Goal: Task Accomplishment & Management: Use online tool/utility

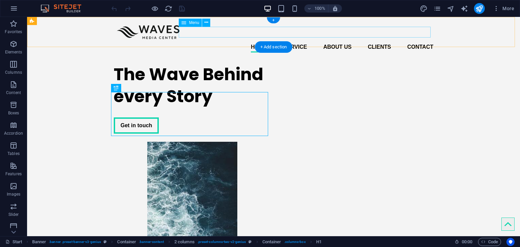
click at [371, 42] on nav "Home Service About us Clients Contact" at bounding box center [273, 47] width 319 height 11
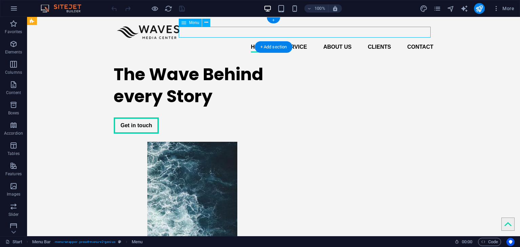
click at [379, 42] on nav "Home Service About us Clients Contact" at bounding box center [273, 47] width 319 height 11
select select
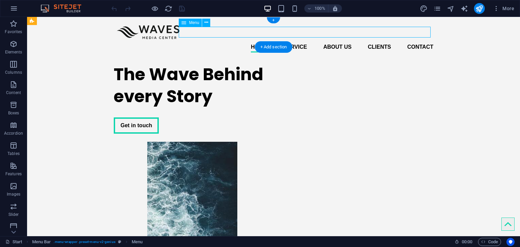
select select
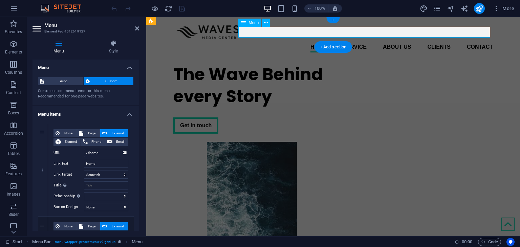
click at [440, 42] on nav "Home Service About us Clients Contact" at bounding box center [332, 47] width 319 height 11
click at [438, 42] on nav "Home Service About us Clients Contact" at bounding box center [332, 47] width 319 height 11
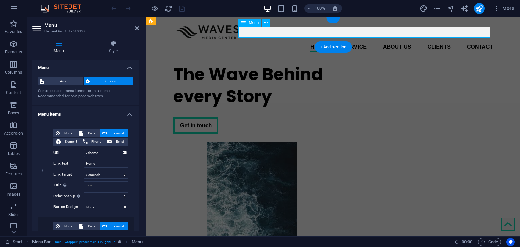
click at [438, 42] on nav "Home Service About us Clients Contact" at bounding box center [332, 47] width 319 height 11
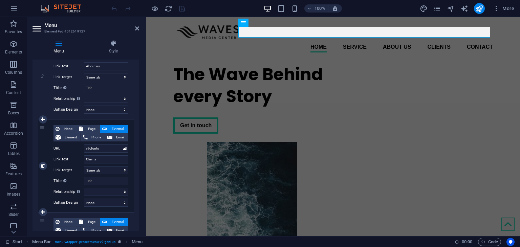
scroll to position [305, 0]
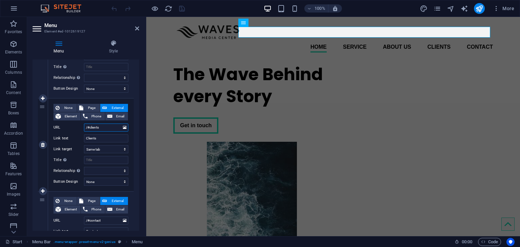
drag, startPoint x: 100, startPoint y: 129, endPoint x: 90, endPoint y: 130, distance: 11.0
click at [90, 130] on input "/#clients" at bounding box center [106, 127] width 44 height 8
type input "/#P"
select select
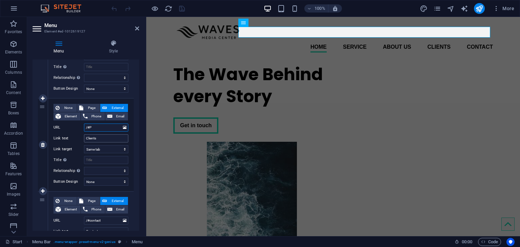
select select
type input "/#Parte"
select select
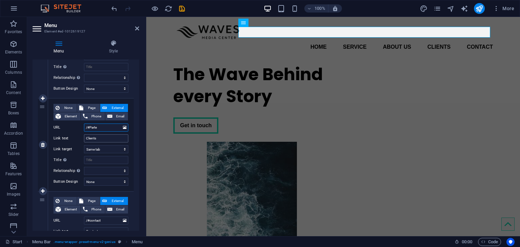
select select
type input "/#Partners"
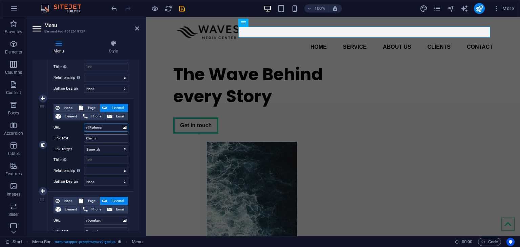
select select
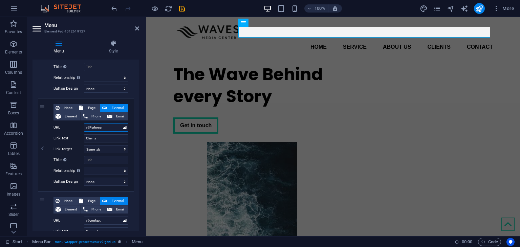
type input "/#Partners"
click at [135, 126] on div "1 None Page External Element Phone Email Page Start Subpage Legal Notice Privac…" at bounding box center [85, 52] width 107 height 476
click at [115, 129] on input "/#Partners" at bounding box center [106, 127] width 44 height 8
click at [133, 130] on div "1 None Page External Element Phone Email Page Start Subpage Legal Notice Privac…" at bounding box center [85, 52] width 107 height 476
click at [114, 9] on icon "undo" at bounding box center [114, 9] width 8 height 8
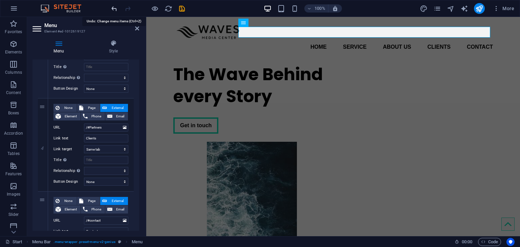
select select
type input "/#Parte"
select select
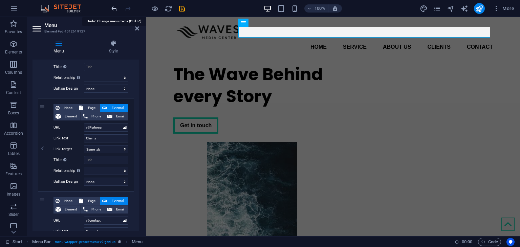
select select
click at [114, 9] on icon "undo" at bounding box center [114, 9] width 8 height 8
select select
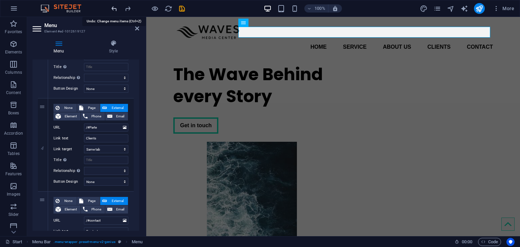
type input "/#P"
select select
click at [114, 9] on icon "undo" at bounding box center [114, 9] width 8 height 8
select select
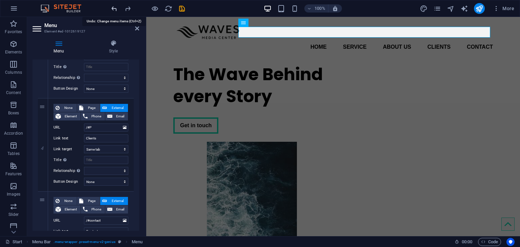
select select
type input "/#clients"
select select
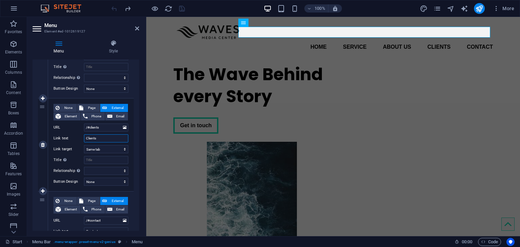
drag, startPoint x: 102, startPoint y: 137, endPoint x: 55, endPoint y: 138, distance: 46.4
click at [55, 138] on div "Link text Clients" at bounding box center [90, 138] width 75 height 8
type input "P"
select select
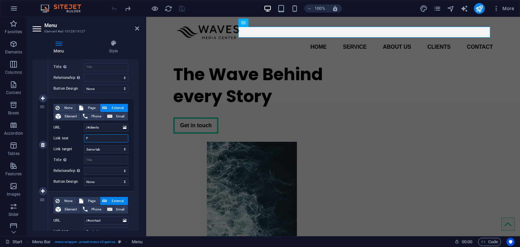
select select
type input "Part"
select select
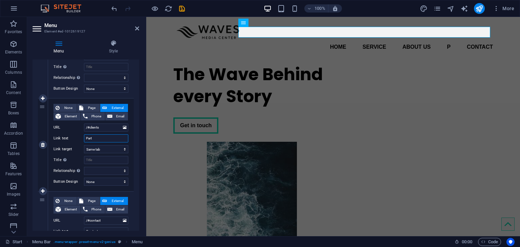
select select
type input "Parte"
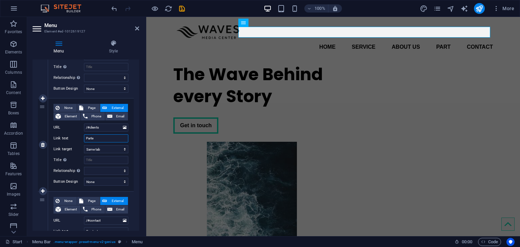
select select
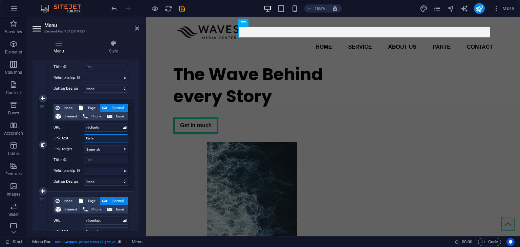
type input "Part"
select select
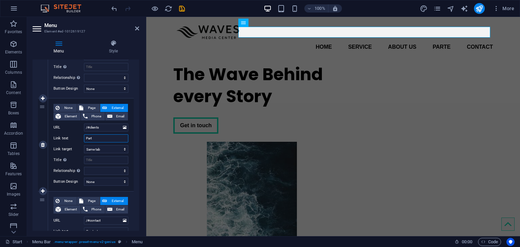
select select
type input "Partners"
select select
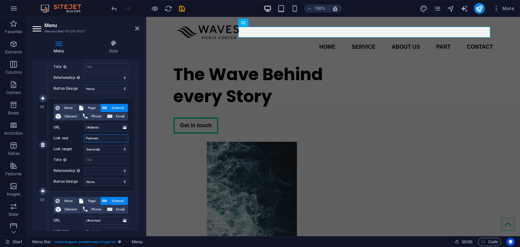
select select
type input "Partners"
drag, startPoint x: 99, startPoint y: 126, endPoint x: 90, endPoint y: 127, distance: 9.5
click at [90, 127] on input "/#clients" at bounding box center [106, 127] width 44 height 8
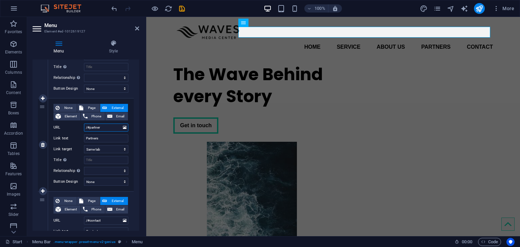
type input "/#partners"
select select
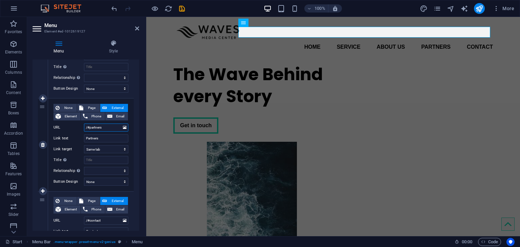
select select
type input "/#partners"
click at [166, 67] on div "The Wave Behind every Story Get in touch" at bounding box center [333, 180] width 374 height 244
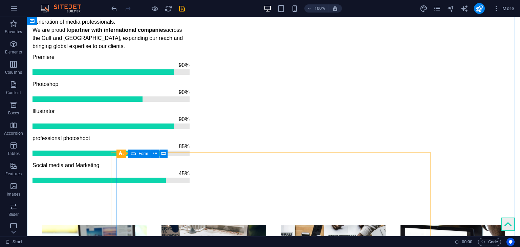
scroll to position [677, 0]
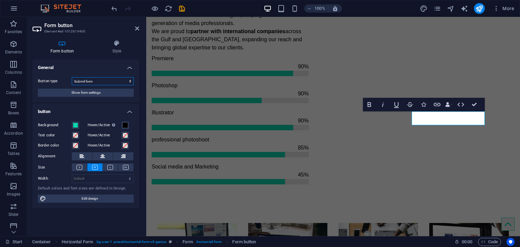
click at [99, 81] on select "Submit form Reset form No action" at bounding box center [103, 81] width 62 height 8
click at [72, 95] on span "Show form settings" at bounding box center [85, 93] width 29 height 8
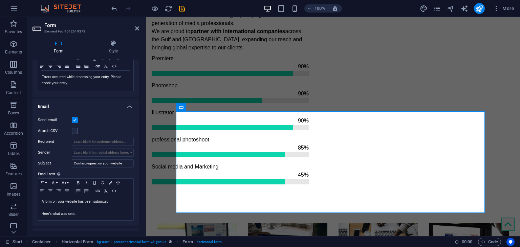
scroll to position [135, 0]
click at [89, 143] on input "Recipient" at bounding box center [103, 141] width 62 height 8
type input "[EMAIL_ADDRESS][DOMAIN_NAME]"
click at [109, 128] on div "Attach CSV" at bounding box center [86, 130] width 96 height 8
click at [181, 8] on icon "save" at bounding box center [182, 9] width 8 height 8
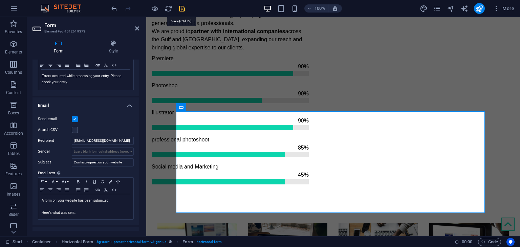
checkbox input "false"
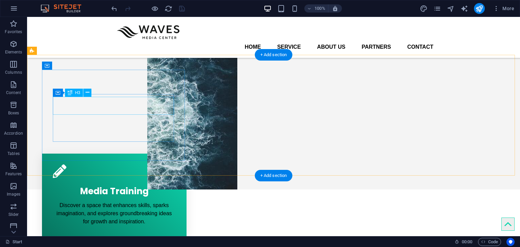
scroll to position [0, 0]
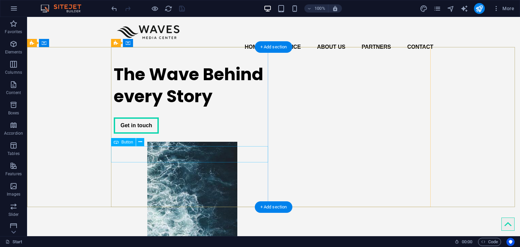
click at [131, 134] on div "Get in touch" at bounding box center [192, 125] width 157 height 16
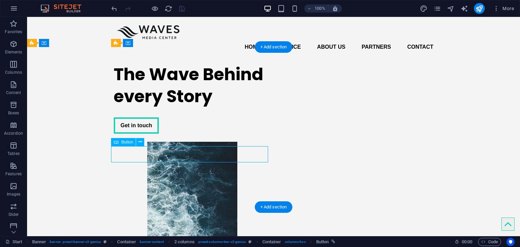
click at [131, 134] on div "Get in touch" at bounding box center [192, 125] width 157 height 16
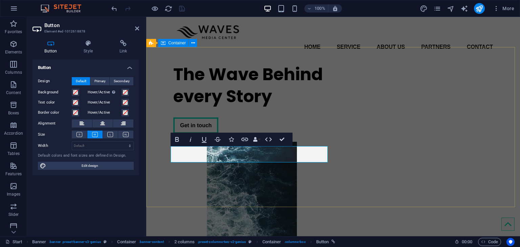
click at [156, 127] on div "The Wave Behind every Story Get in touch" at bounding box center [333, 180] width 374 height 244
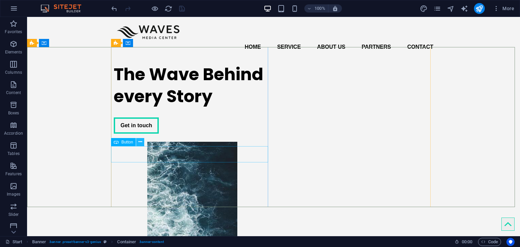
click at [140, 142] on icon at bounding box center [140, 141] width 4 height 7
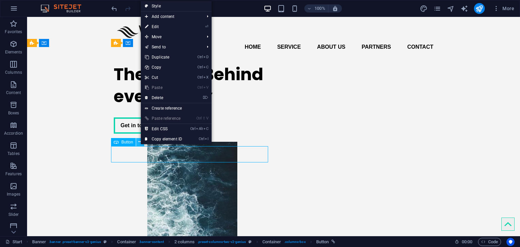
click at [140, 142] on icon at bounding box center [140, 141] width 4 height 7
click at [136, 134] on div "Get in touch" at bounding box center [192, 125] width 157 height 16
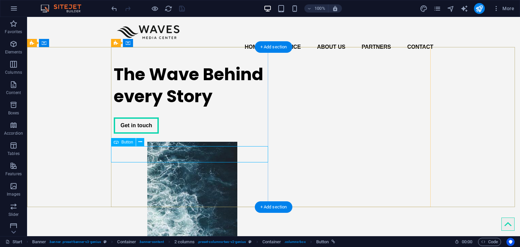
click at [136, 134] on div "Get in touch" at bounding box center [192, 125] width 157 height 16
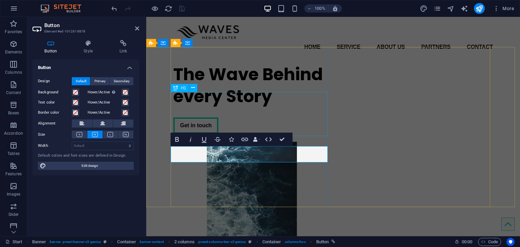
click at [268, 92] on div "The Wave Behind every Story" at bounding box center [251, 85] width 157 height 44
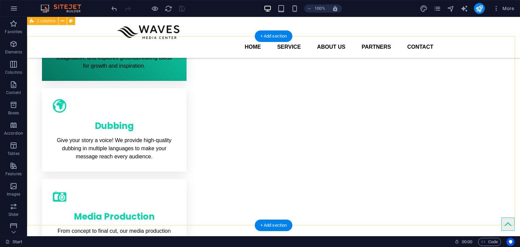
scroll to position [237, 0]
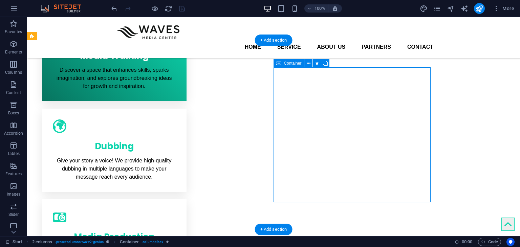
drag, startPoint x: 394, startPoint y: 164, endPoint x: 374, endPoint y: 157, distance: 21.4
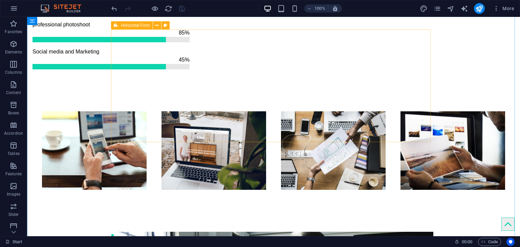
scroll to position [914, 0]
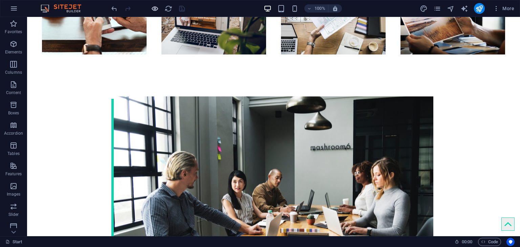
click at [156, 12] on icon "button" at bounding box center [155, 9] width 8 height 8
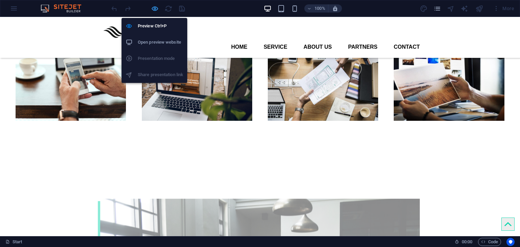
scroll to position [828, 0]
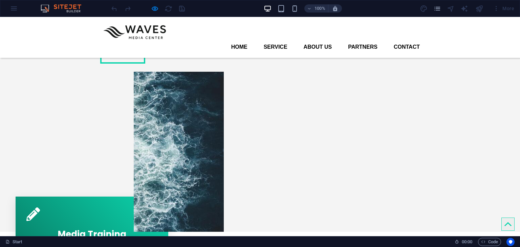
scroll to position [0, 0]
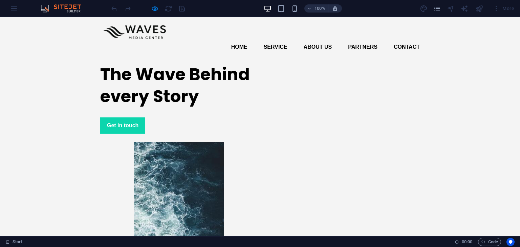
click at [132, 134] on link "Get in touch" at bounding box center [122, 125] width 45 height 16
click at [115, 134] on link "Get in touch" at bounding box center [122, 125] width 45 height 16
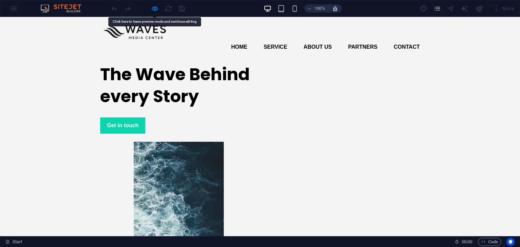
click at [115, 134] on link "Get in touch" at bounding box center [122, 125] width 45 height 16
click at [117, 134] on link "Get in touch" at bounding box center [122, 125] width 45 height 16
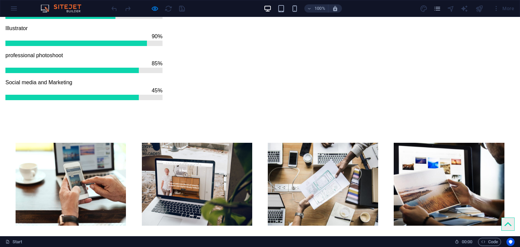
scroll to position [744, 0]
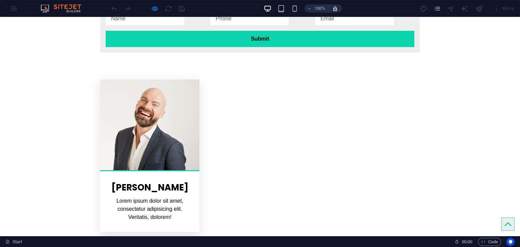
scroll to position [1331, 0]
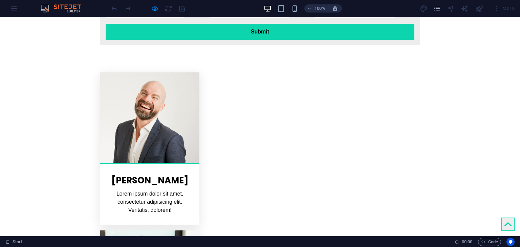
click at [504, 227] on icon at bounding box center [507, 224] width 7 height 7
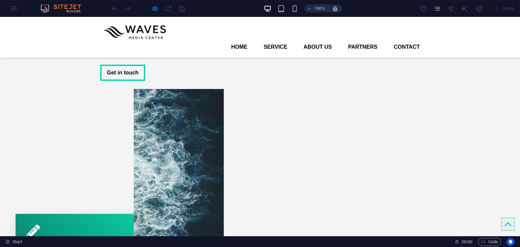
scroll to position [0, 0]
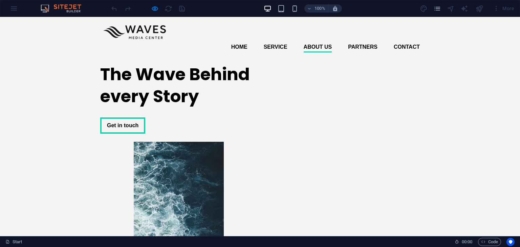
click at [316, 42] on link "About us" at bounding box center [317, 47] width 28 height 11
click at [274, 42] on link "Service" at bounding box center [276, 47] width 24 height 11
click at [242, 42] on link "Home" at bounding box center [239, 47] width 16 height 11
click at [328, 42] on link "About us" at bounding box center [317, 47] width 28 height 11
click at [359, 42] on link "Partners" at bounding box center [362, 47] width 29 height 11
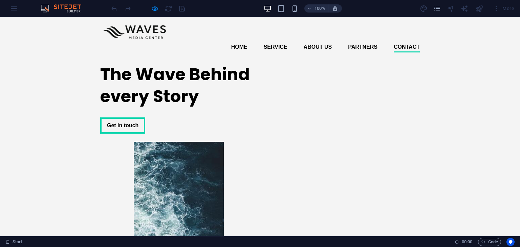
click at [395, 42] on link "Contact" at bounding box center [406, 47] width 26 height 11
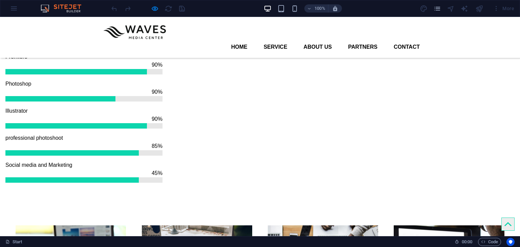
scroll to position [643, 0]
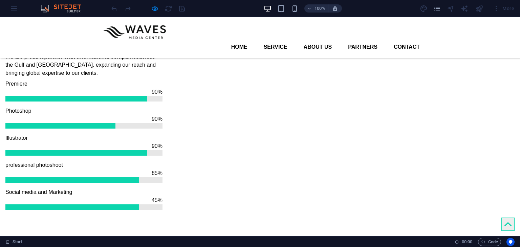
scroll to position [609, 0]
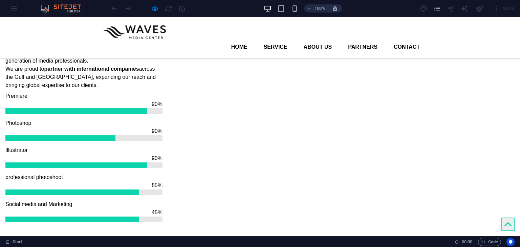
click at [151, 10] on icon "button" at bounding box center [155, 9] width 8 height 8
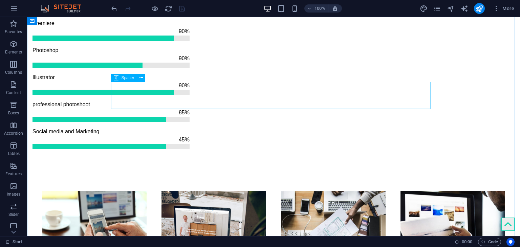
scroll to position [711, 0]
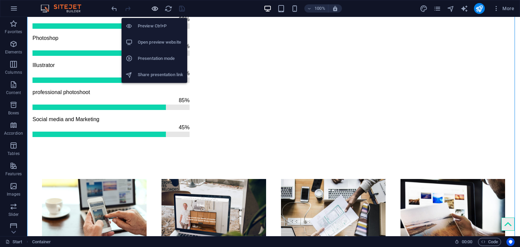
click at [154, 12] on icon "button" at bounding box center [155, 9] width 8 height 8
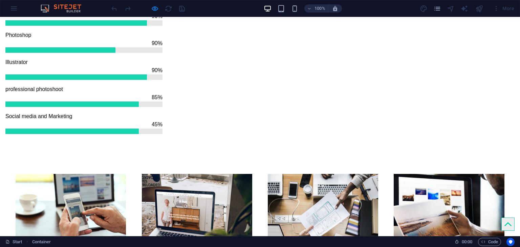
type input "tygt"
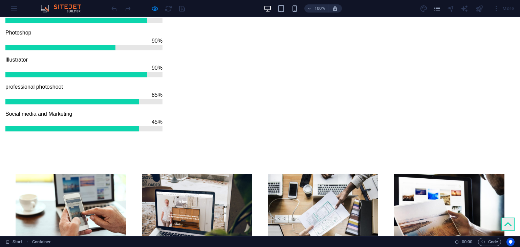
type input "tgrgr"
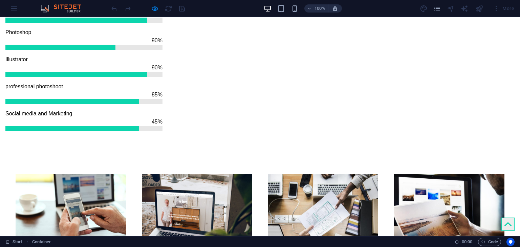
type input "[EMAIL_ADDRESS][DOMAIN_NAME]"
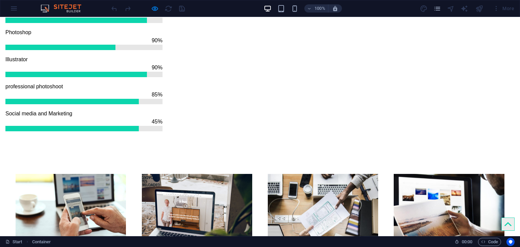
type input "tygtrfe"
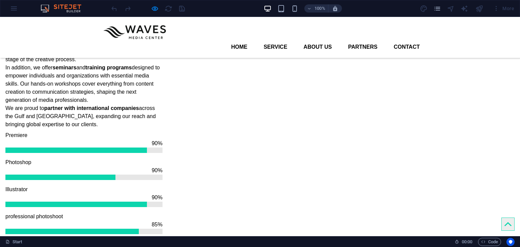
scroll to position [486, 0]
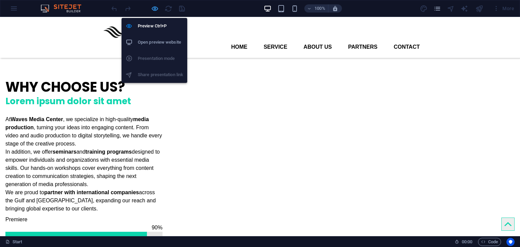
click at [155, 7] on icon "button" at bounding box center [155, 9] width 8 height 8
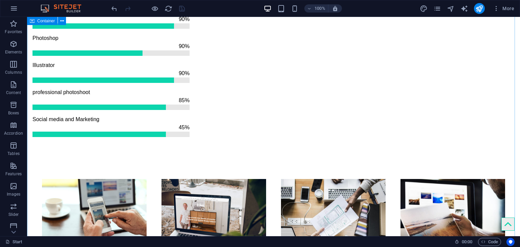
scroll to position [756, 0]
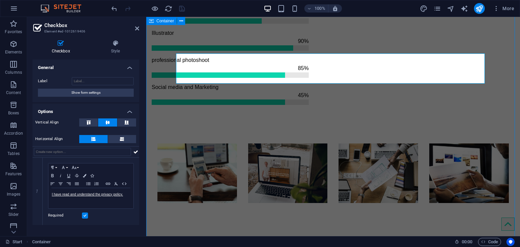
scroll to position [781, 0]
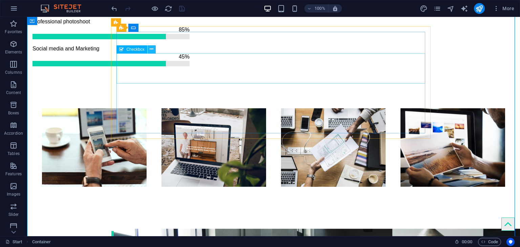
click at [151, 51] on icon at bounding box center [152, 49] width 4 height 7
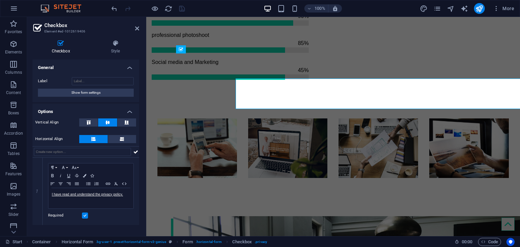
scroll to position [756, 0]
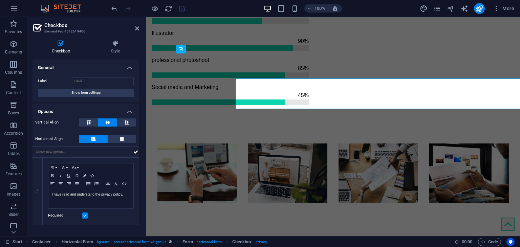
click at [145, 66] on div at bounding box center [144, 126] width 1 height 219
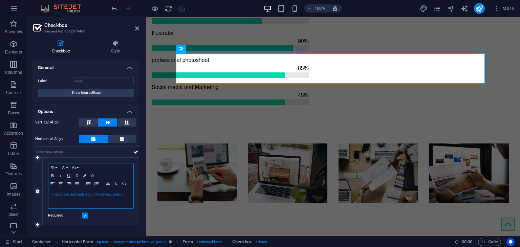
click at [94, 195] on link "I have read and understand the privacy policy." at bounding box center [87, 195] width 71 height 4
click at [91, 205] on icon "button" at bounding box center [87, 206] width 8 height 8
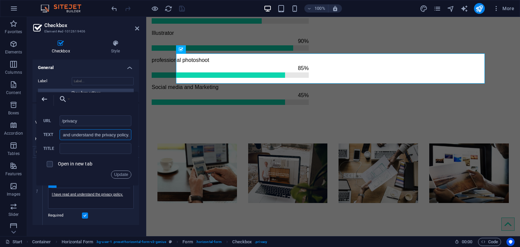
scroll to position [0, 0]
drag, startPoint x: 94, startPoint y: 134, endPoint x: 55, endPoint y: 140, distance: 40.2
click at [55, 140] on div "/privacy URL I have read and understand the privacy policy. Text Title Open in …" at bounding box center [87, 146] width 88 height 63
click at [83, 164] on label "Open in new tab" at bounding box center [75, 163] width 35 height 5
checkbox input "true"
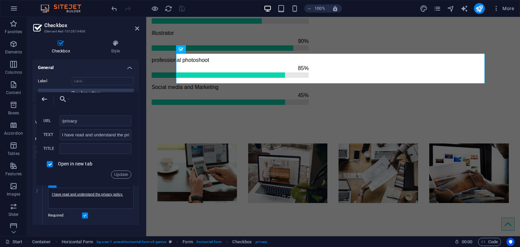
click at [113, 160] on div "Open in new tab" at bounding box center [87, 164] width 88 height 13
type input "ddededeunderstand the privacy policy."
click at [117, 172] on button "Update" at bounding box center [121, 175] width 20 height 8
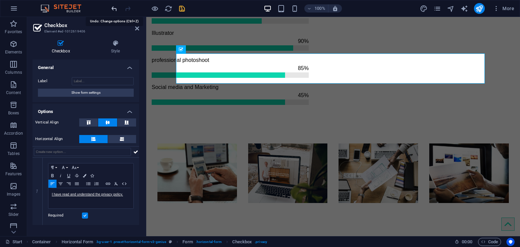
click at [115, 7] on icon "undo" at bounding box center [114, 9] width 8 height 8
click at [85, 195] on link "I have read and understand the privacy policy." at bounding box center [87, 195] width 71 height 4
click at [77, 206] on icon "button" at bounding box center [74, 206] width 8 height 8
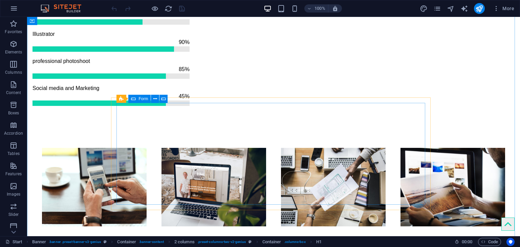
scroll to position [744, 0]
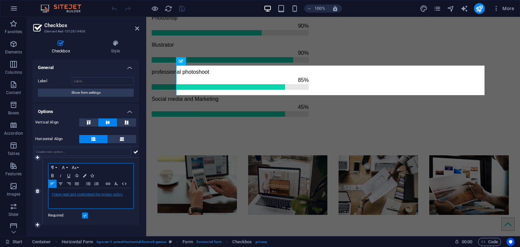
click at [76, 195] on link "I have read and understand the privacy policy." at bounding box center [87, 195] width 71 height 4
click at [102, 206] on icon "button" at bounding box center [101, 206] width 8 height 8
drag, startPoint x: 101, startPoint y: 194, endPoint x: 97, endPoint y: 193, distance: 3.6
click at [97, 193] on p "I have read and understand the privacy policy." at bounding box center [91, 194] width 78 height 6
click at [90, 194] on p "I have read and understand the privacy policy." at bounding box center [91, 194] width 78 height 6
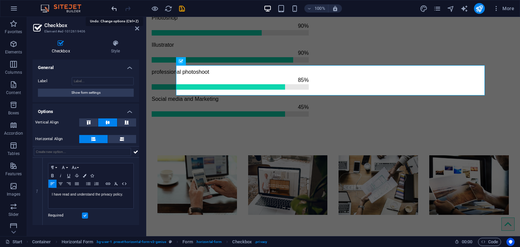
click at [116, 8] on icon "undo" at bounding box center [114, 9] width 8 height 8
click at [82, 195] on p "I have read and understand the privacy policy." at bounding box center [91, 194] width 78 height 6
click at [78, 195] on p "I have read and understand the privacy policy." at bounding box center [91, 194] width 78 height 6
click at [78, 191] on p "I have read and understand the privacy policy." at bounding box center [91, 194] width 78 height 6
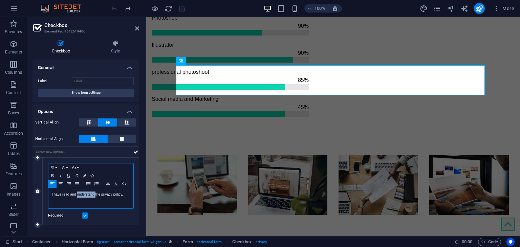
click at [78, 191] on p "I have read and understand the privacy policy." at bounding box center [91, 194] width 78 height 6
click at [78, 194] on p "I have read and understand the privacy policy." at bounding box center [91, 194] width 78 height 6
click at [116, 7] on div at bounding box center [148, 8] width 76 height 11
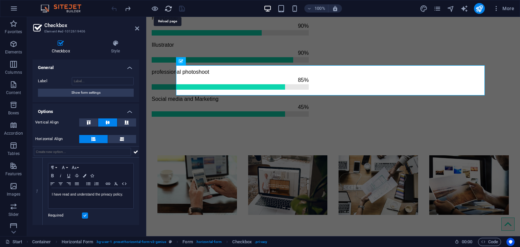
click at [167, 7] on icon "reload" at bounding box center [168, 9] width 8 height 8
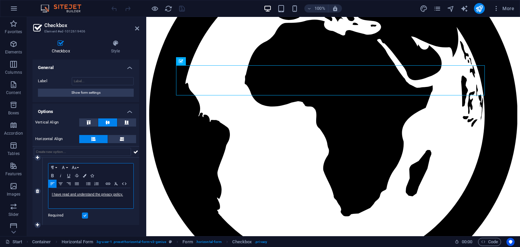
drag, startPoint x: 94, startPoint y: 195, endPoint x: 89, endPoint y: 199, distance: 6.1
click at [89, 199] on div "I have read and understand the privacy policy." at bounding box center [90, 198] width 85 height 20
click at [85, 207] on icon "button" at bounding box center [87, 206] width 8 height 8
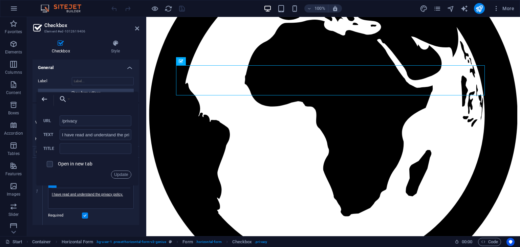
click at [83, 163] on label "Open in new tab" at bounding box center [75, 163] width 35 height 5
checkbox input "true"
click at [115, 161] on div "Open in new tab" at bounding box center [87, 164] width 88 height 13
click at [121, 174] on button "Update" at bounding box center [121, 175] width 20 height 8
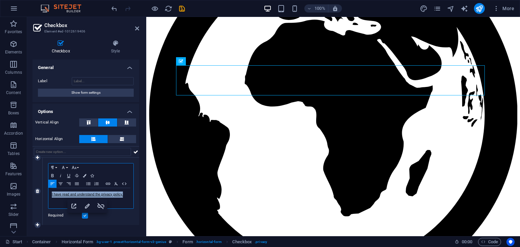
click at [69, 195] on link "I have read and understand the privacy policy." at bounding box center [87, 195] width 71 height 4
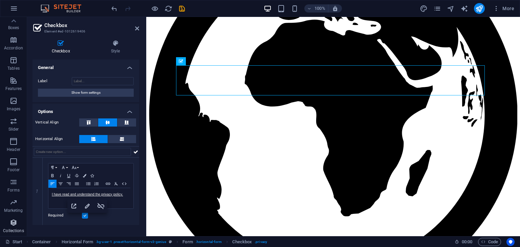
click at [14, 222] on icon "button" at bounding box center [13, 223] width 8 height 8
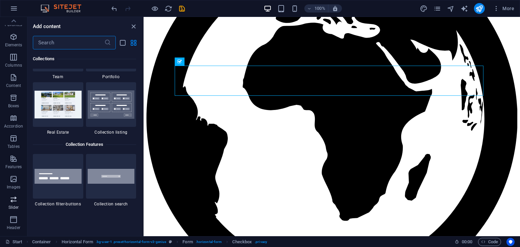
scroll to position [0, 0]
click at [14, 102] on button "Boxes" at bounding box center [13, 108] width 27 height 20
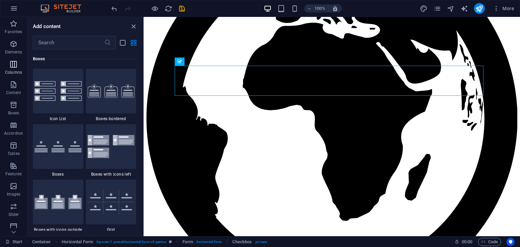
click at [11, 69] on span "Columns" at bounding box center [13, 68] width 27 height 16
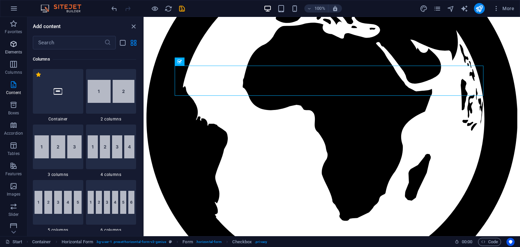
click at [12, 53] on p "Elements" at bounding box center [13, 51] width 17 height 5
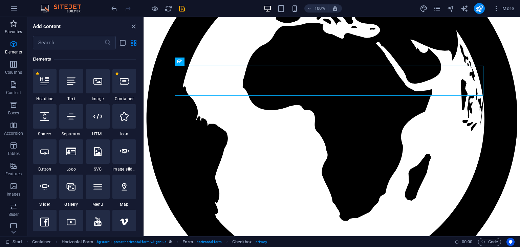
click at [15, 29] on span "Favorites" at bounding box center [13, 28] width 27 height 16
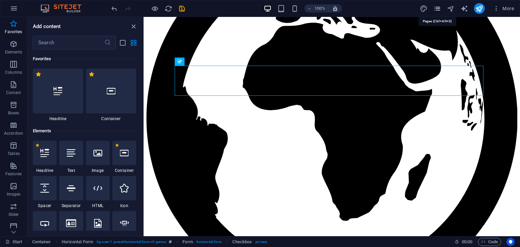
click at [441, 10] on icon "pages" at bounding box center [437, 9] width 8 height 8
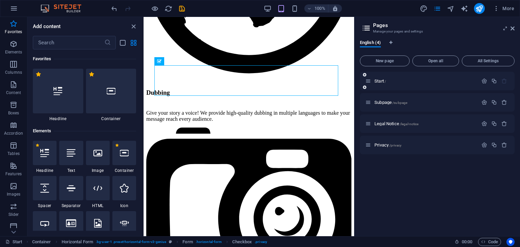
click at [368, 83] on icon at bounding box center [368, 81] width 6 height 6
click at [378, 84] on div "Start /" at bounding box center [421, 81] width 113 height 8
click at [433, 61] on span "Open all" at bounding box center [435, 61] width 41 height 4
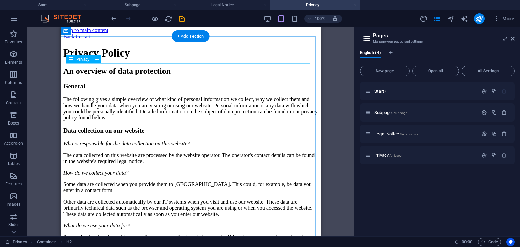
scroll to position [0, 0]
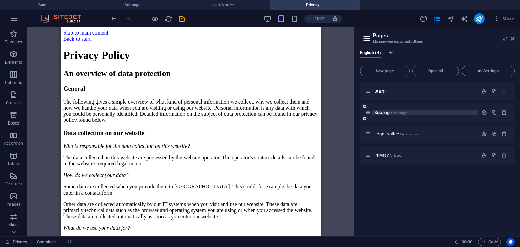
click at [382, 112] on span "Subpage /subpage" at bounding box center [390, 112] width 33 height 5
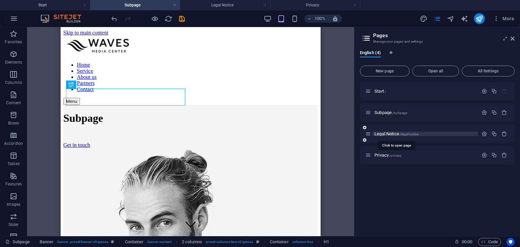
click at [387, 133] on span "Legal Notice /legal-notice" at bounding box center [396, 133] width 44 height 5
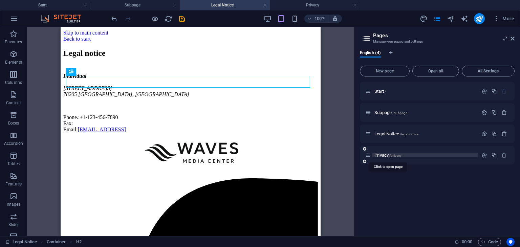
click at [386, 153] on span "Privacy /privacy" at bounding box center [387, 155] width 27 height 5
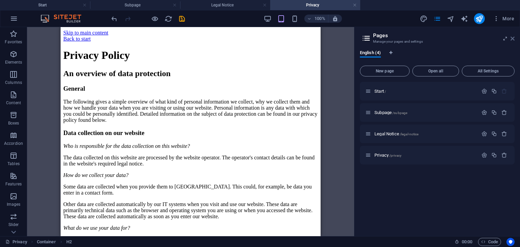
click at [512, 38] on icon at bounding box center [512, 38] width 4 height 5
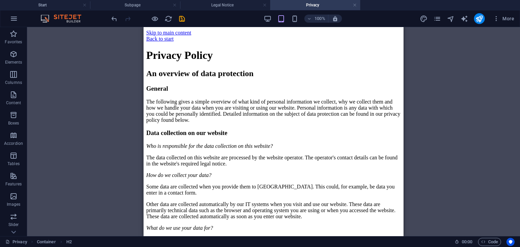
click at [232, 4] on h4 "Legal Notice" at bounding box center [225, 4] width 90 height 7
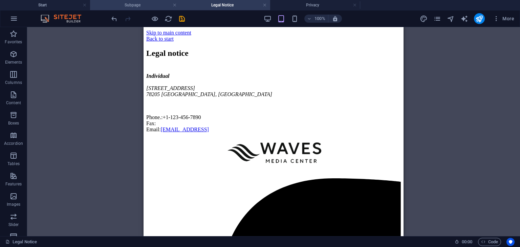
click at [139, 8] on h4 "Subpage" at bounding box center [135, 4] width 90 height 7
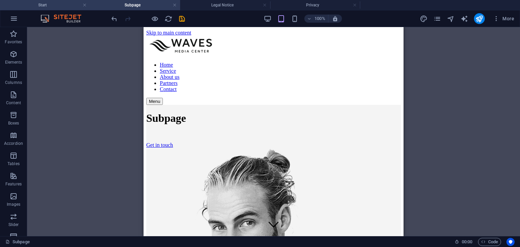
click at [57, 4] on h4 "Start" at bounding box center [45, 4] width 90 height 7
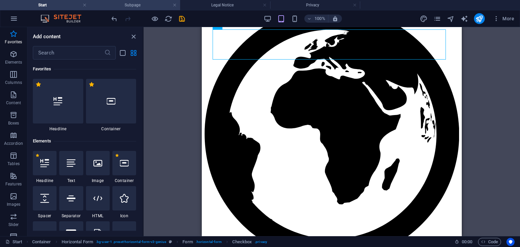
click at [133, 7] on h4 "Subpage" at bounding box center [135, 4] width 90 height 7
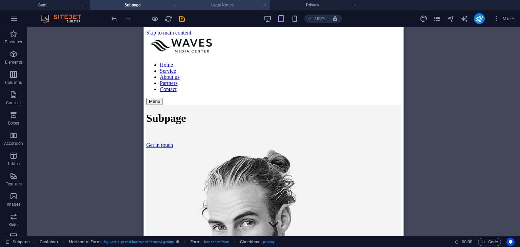
click at [201, 6] on h4 "Legal Notice" at bounding box center [225, 4] width 90 height 7
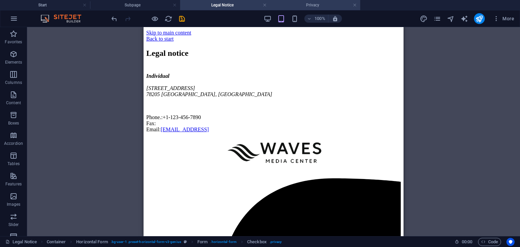
click at [314, 5] on h4 "Privacy" at bounding box center [315, 4] width 90 height 7
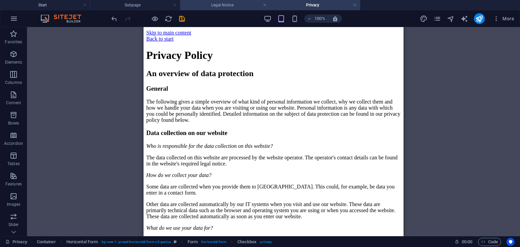
click at [223, 6] on h4 "Legal Notice" at bounding box center [225, 4] width 90 height 7
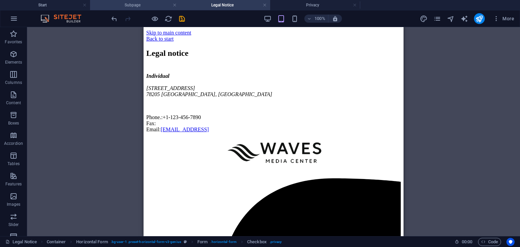
click at [143, 8] on h4 "Subpage" at bounding box center [135, 4] width 90 height 7
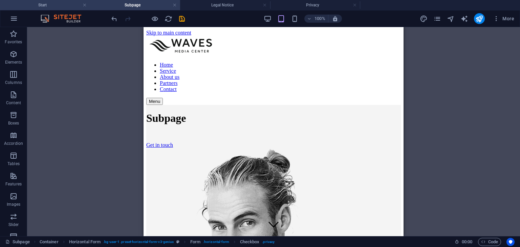
click at [47, 8] on h4 "Start" at bounding box center [45, 4] width 90 height 7
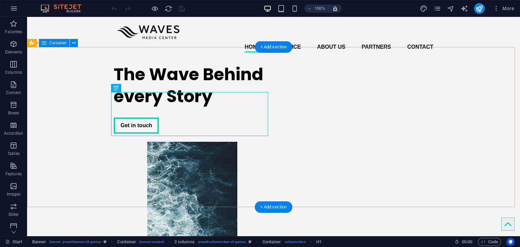
click at [453, 86] on div "The Wave Behind every Story Get in touch" at bounding box center [273, 180] width 493 height 244
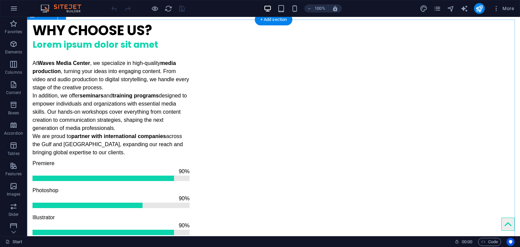
scroll to position [575, 0]
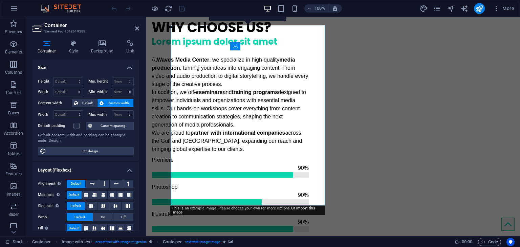
scroll to position [550, 0]
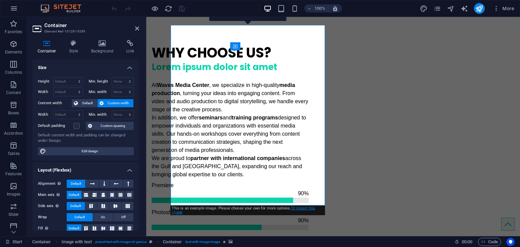
click at [298, 210] on link "Or import this image" at bounding box center [243, 210] width 143 height 8
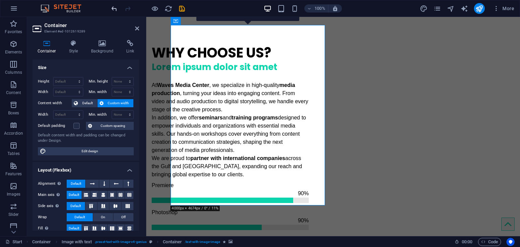
click at [111, 8] on icon "undo" at bounding box center [114, 9] width 8 height 8
